Goal: Check status

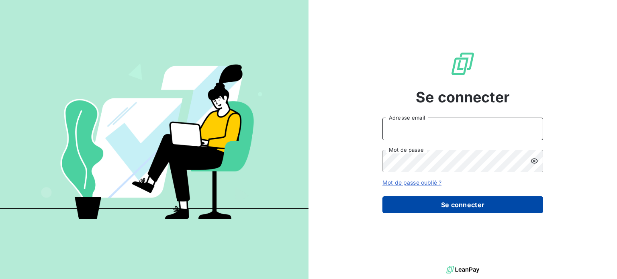
type input "carole.panechou@tamarins.re"
click at [430, 205] on button "Se connecter" at bounding box center [463, 204] width 161 height 17
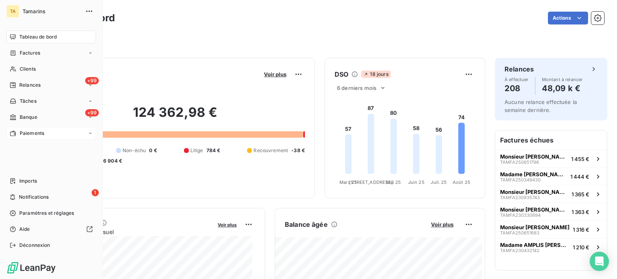
click at [25, 132] on span "Paiements" at bounding box center [32, 133] width 25 height 7
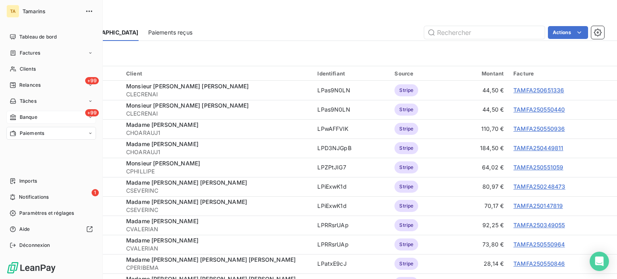
click at [39, 114] on div "+99 Banque" at bounding box center [51, 117] width 90 height 13
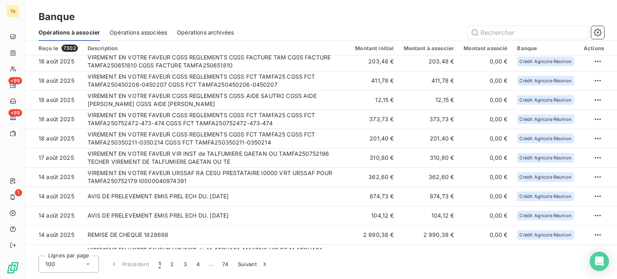
scroll to position [57, 0]
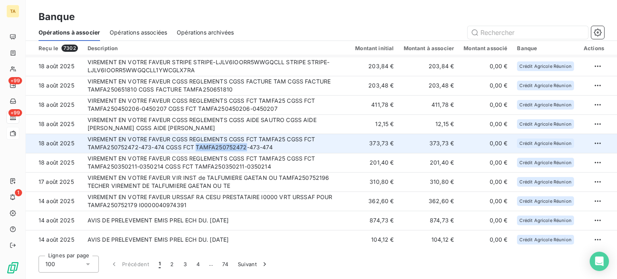
drag, startPoint x: 244, startPoint y: 147, endPoint x: 196, endPoint y: 149, distance: 48.6
click at [196, 149] on td "VIREMENT EN VOTRE FAVEUR CGSS REGLEMENTS CGSS FCT TAMFA25 CGSS FCT TAMFA2507524…" at bounding box center [217, 143] width 268 height 19
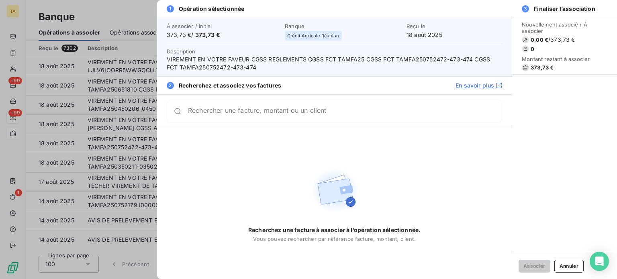
click at [117, 14] on div at bounding box center [308, 139] width 617 height 279
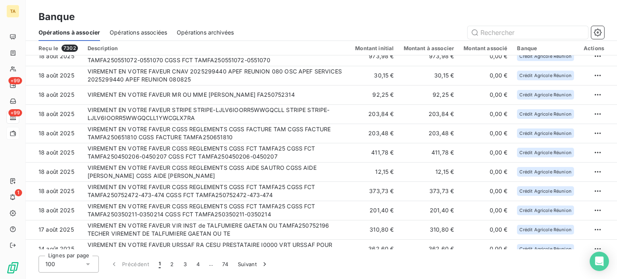
scroll to position [0, 0]
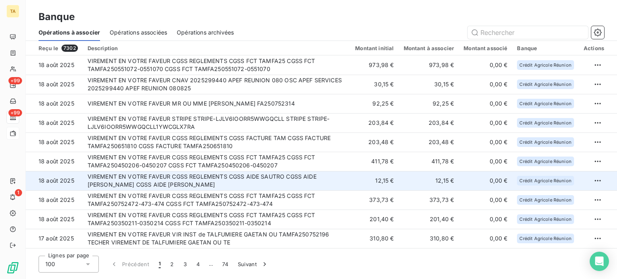
click at [307, 180] on td "VIREMENT EN VOTRE FAVEUR CGSS REGLEMENTS CGSS AIDE SAUTRO CGSS AIDE [PERSON_NAM…" at bounding box center [217, 180] width 268 height 19
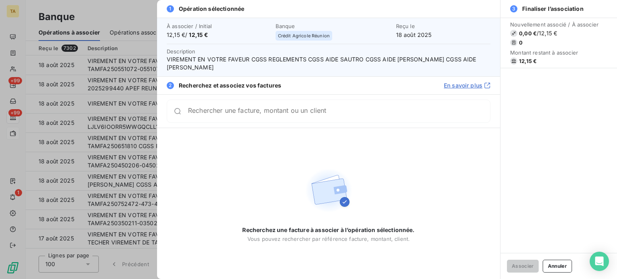
click at [118, 14] on div at bounding box center [308, 139] width 617 height 279
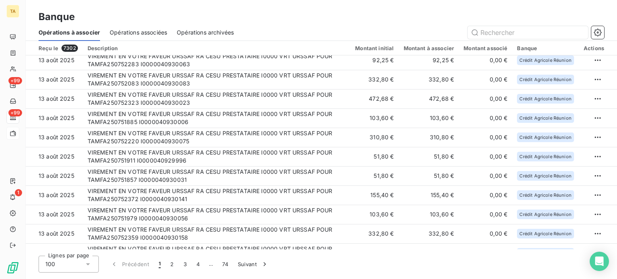
scroll to position [497, 0]
